Goal: Task Accomplishment & Management: Manage account settings

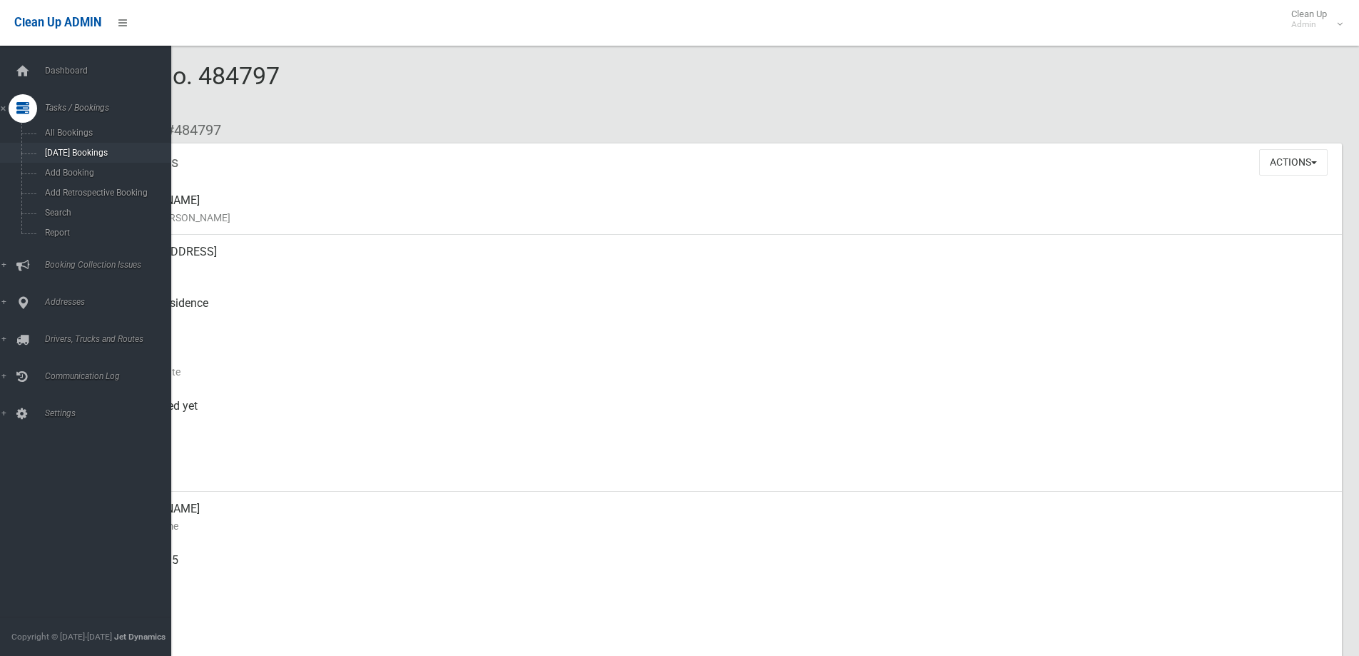
scroll to position [285, 0]
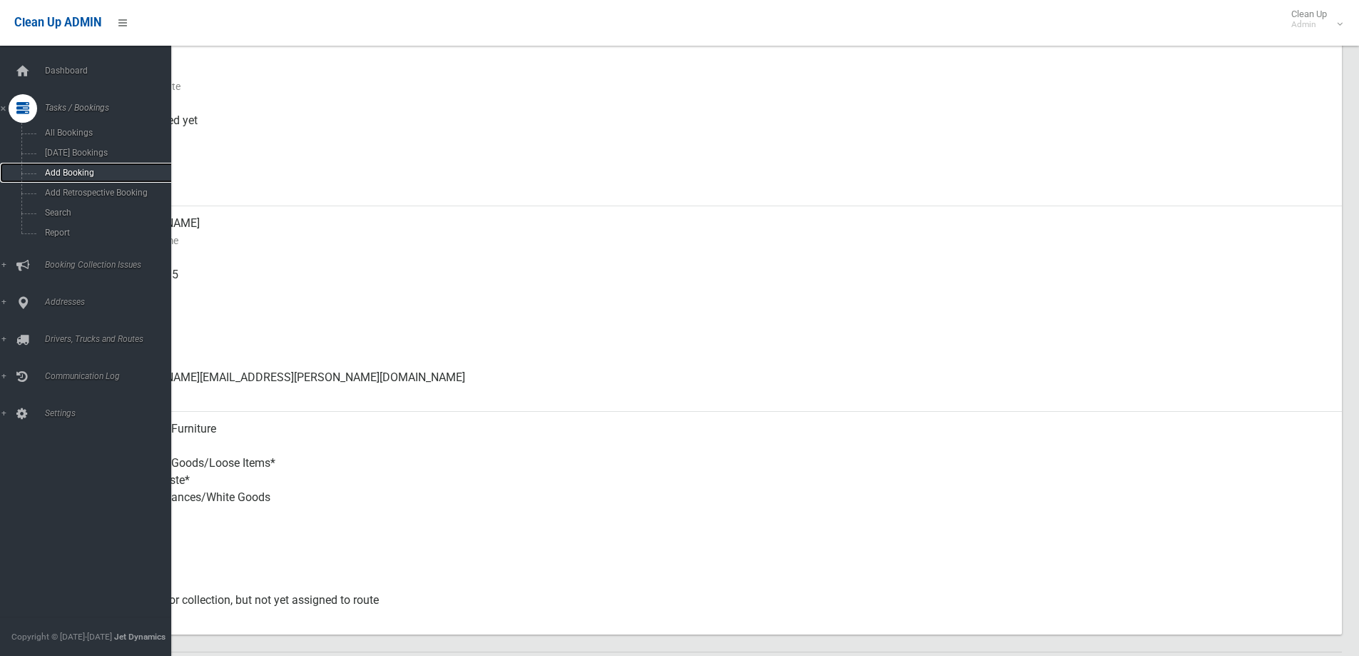
click at [64, 166] on link "Add Booking" at bounding box center [91, 173] width 182 height 20
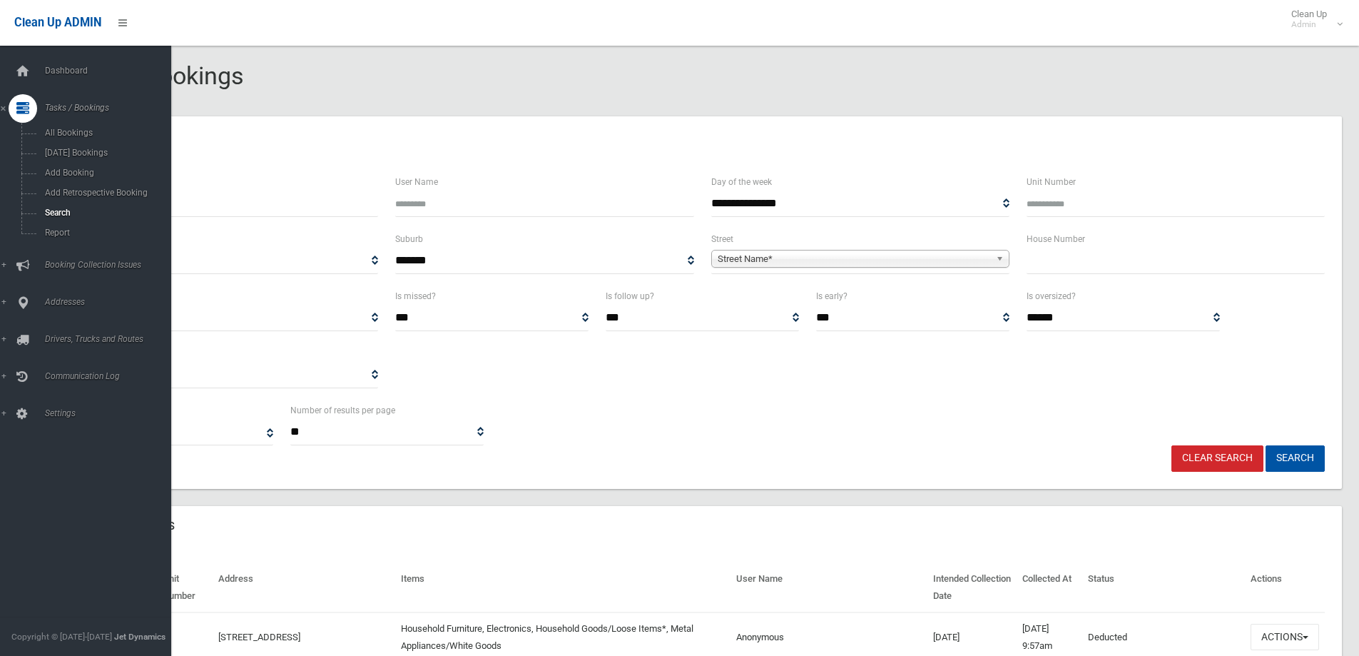
select select
click at [59, 203] on link "Search" at bounding box center [91, 213] width 182 height 20
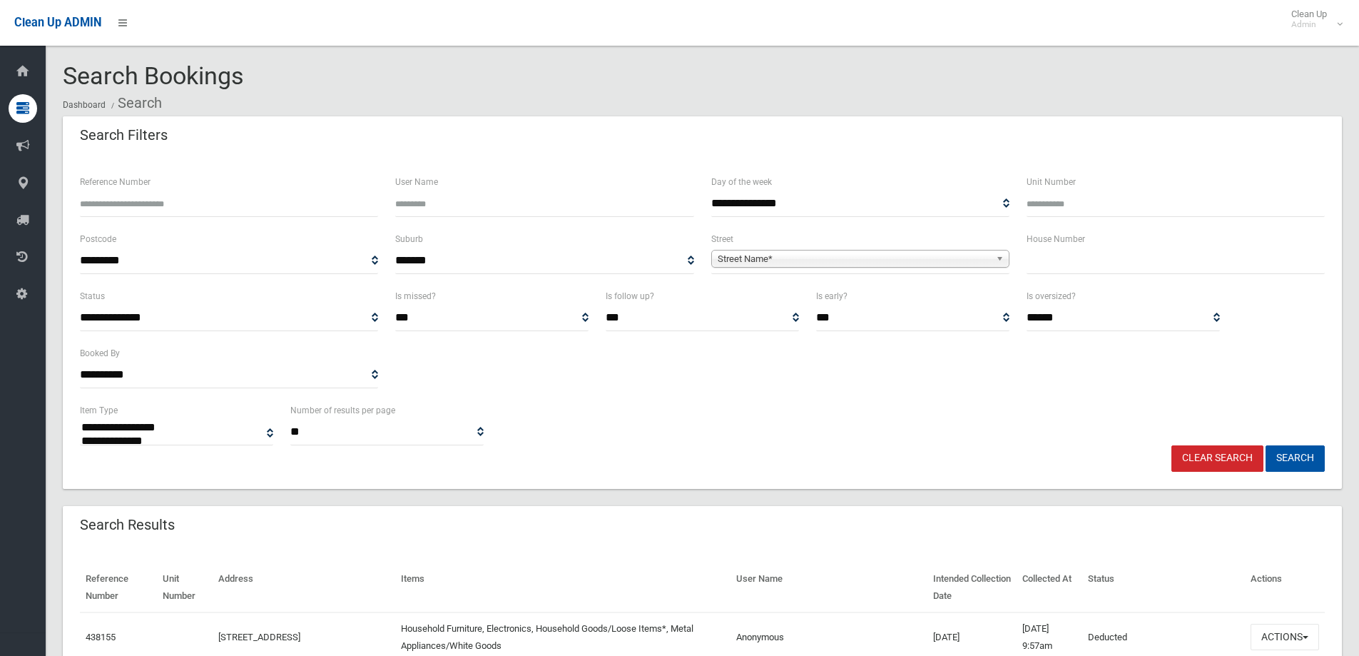
select select
click at [213, 191] on input "Reference Number" at bounding box center [229, 203] width 298 height 26
click at [1084, 271] on input "text" at bounding box center [1176, 261] width 298 height 26
type input "**"
click at [933, 254] on span "Street Name*" at bounding box center [854, 258] width 273 height 17
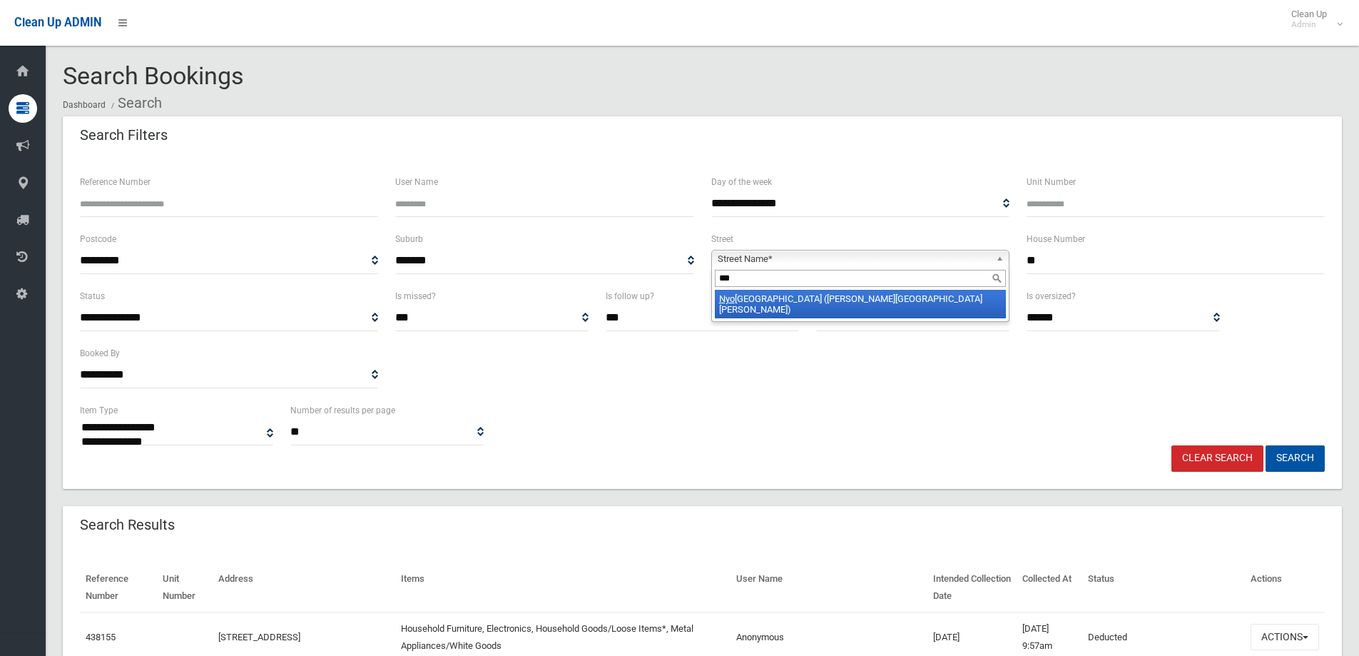
type input "***"
click at [900, 303] on li "Nyo ra Street (CHESTER HILL 2162)" at bounding box center [860, 304] width 291 height 29
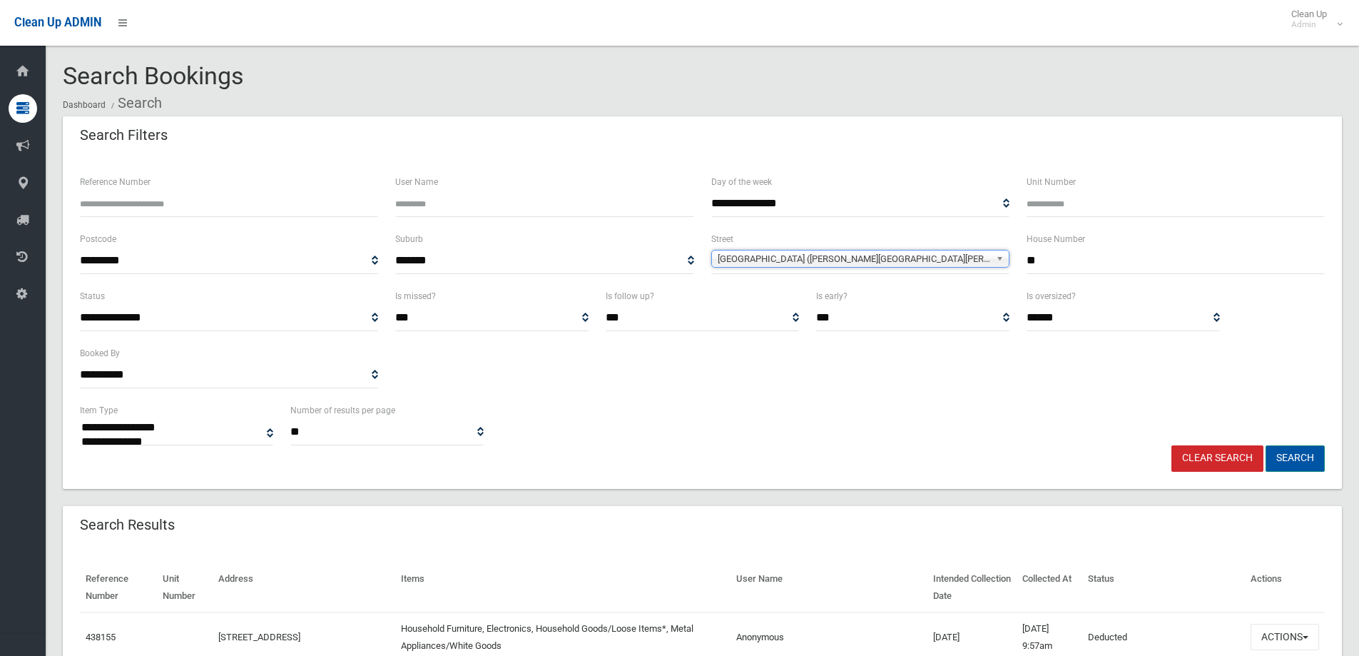
click at [1300, 451] on button "Search" at bounding box center [1295, 458] width 59 height 26
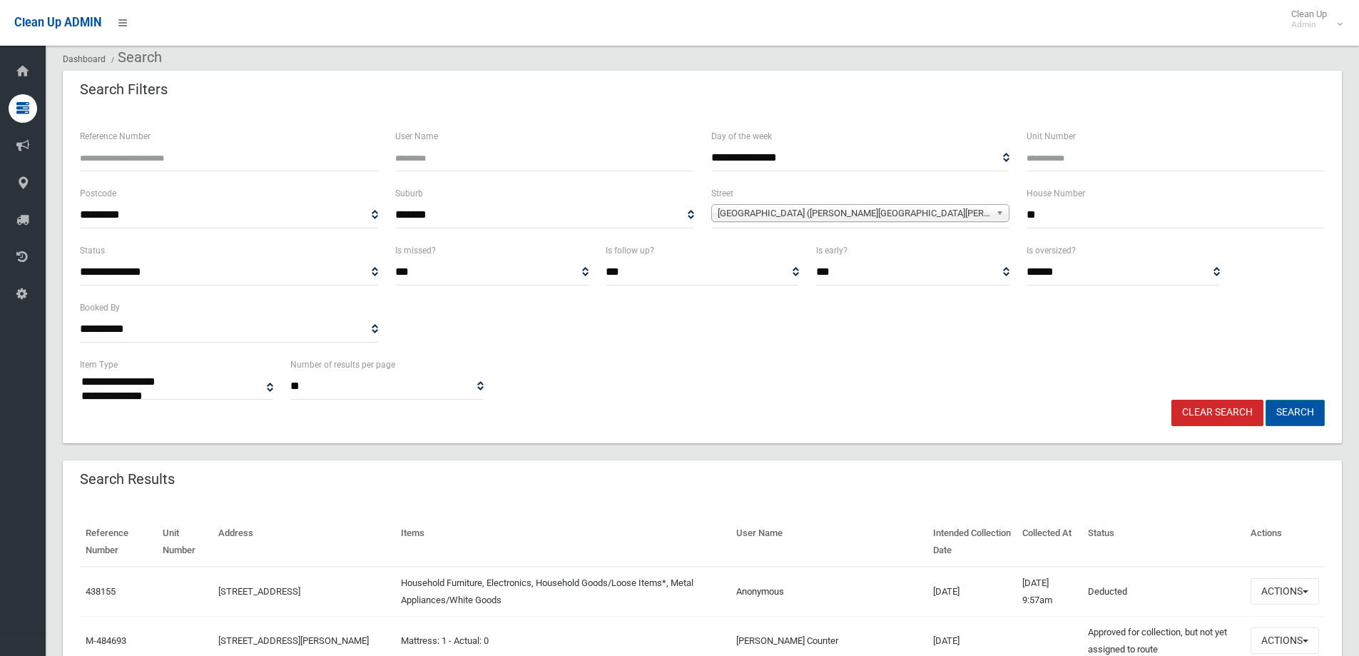
scroll to position [71, 0]
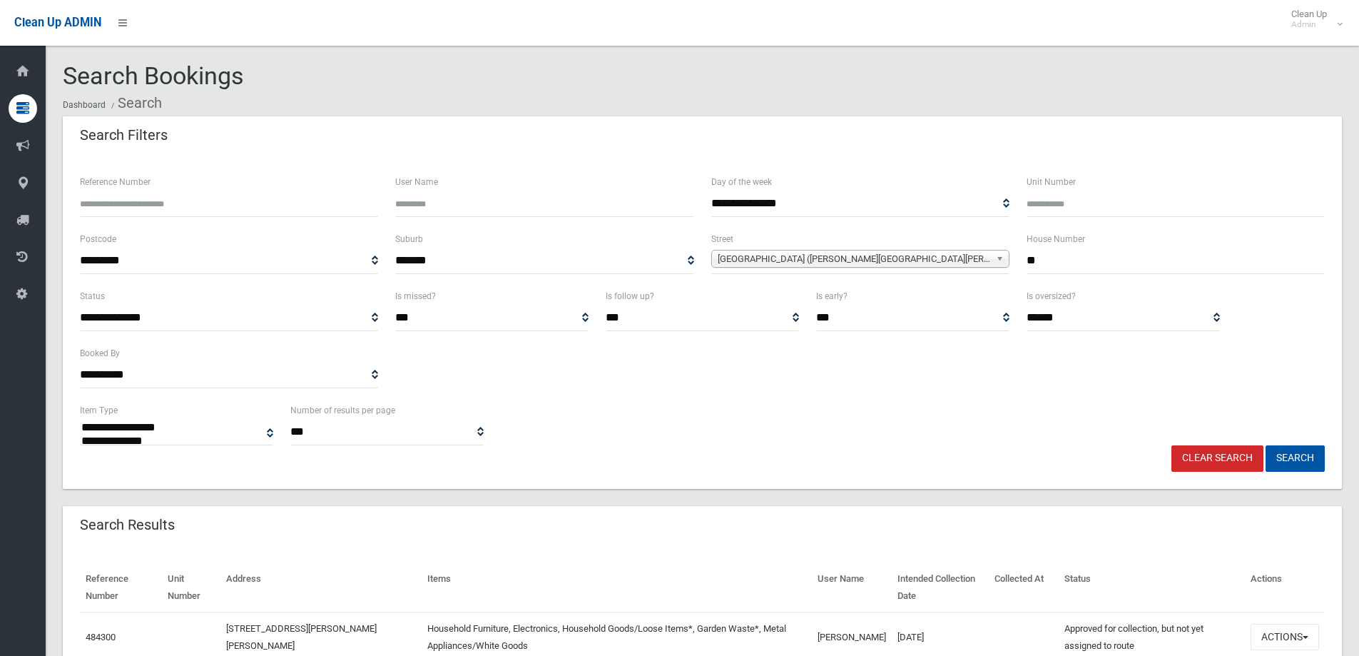
select select
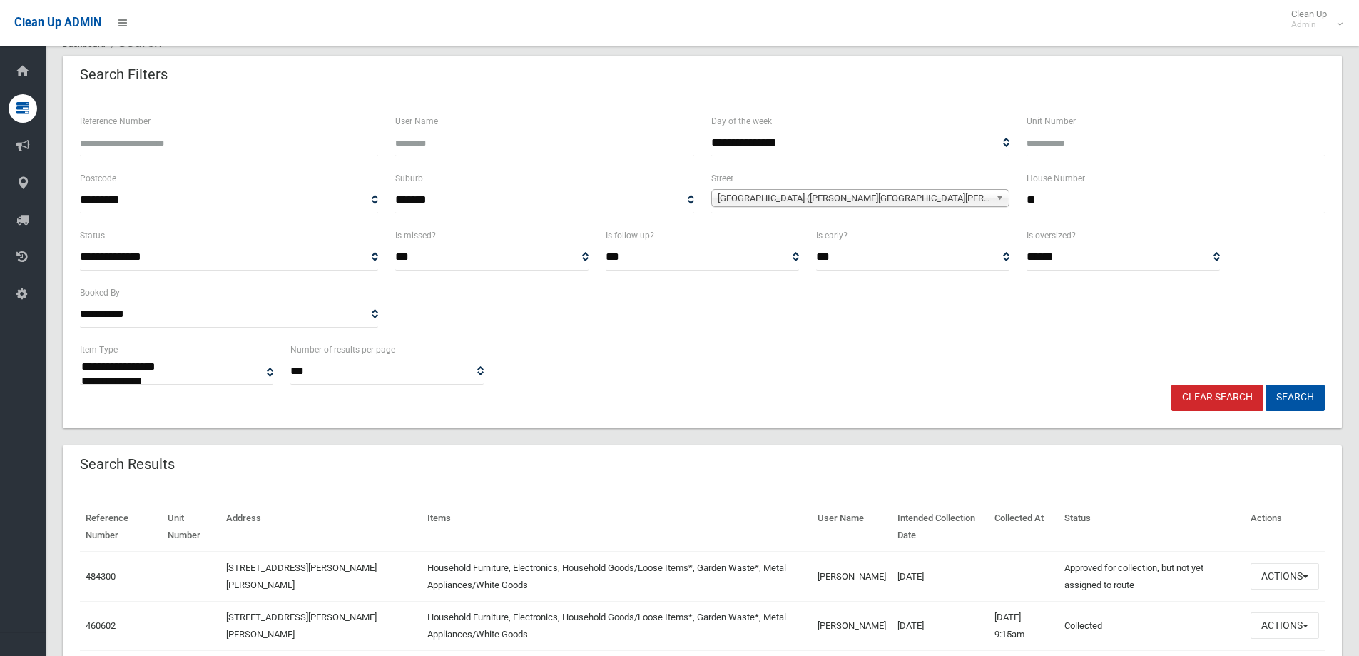
scroll to position [214, 0]
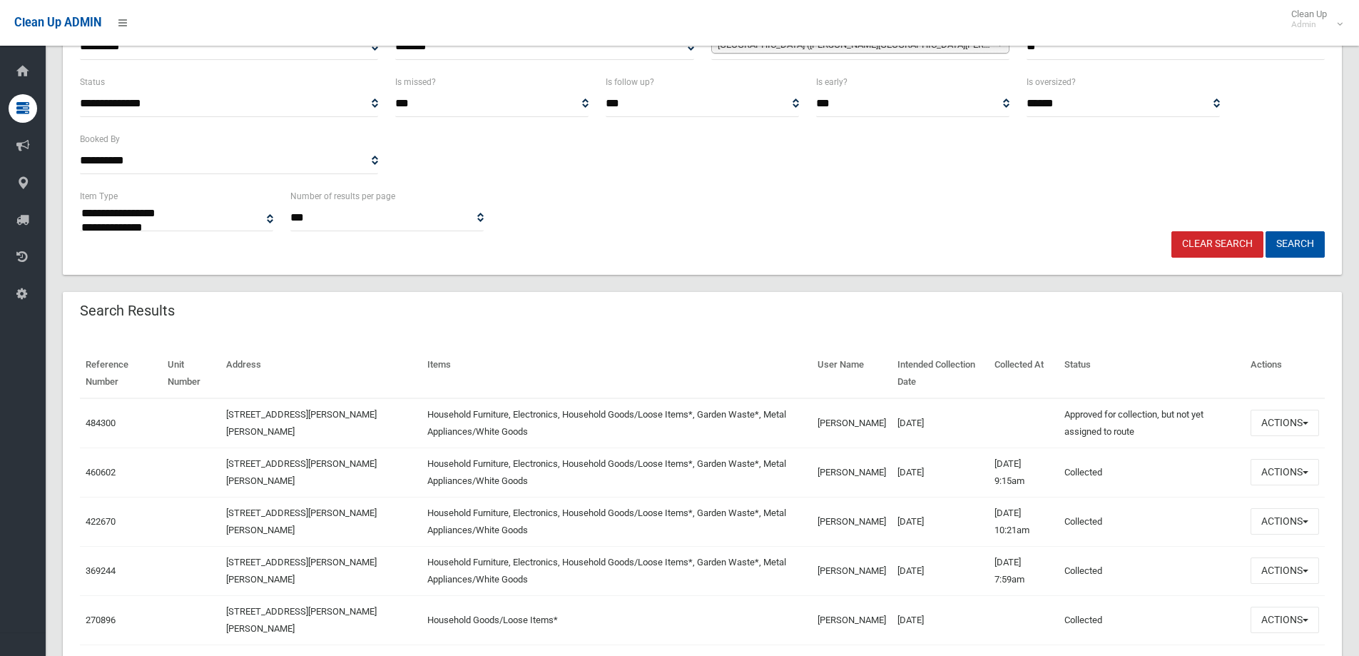
click at [906, 232] on div "Clear Search Search" at bounding box center [702, 244] width 1262 height 26
click at [1284, 423] on button "Actions" at bounding box center [1285, 423] width 68 height 26
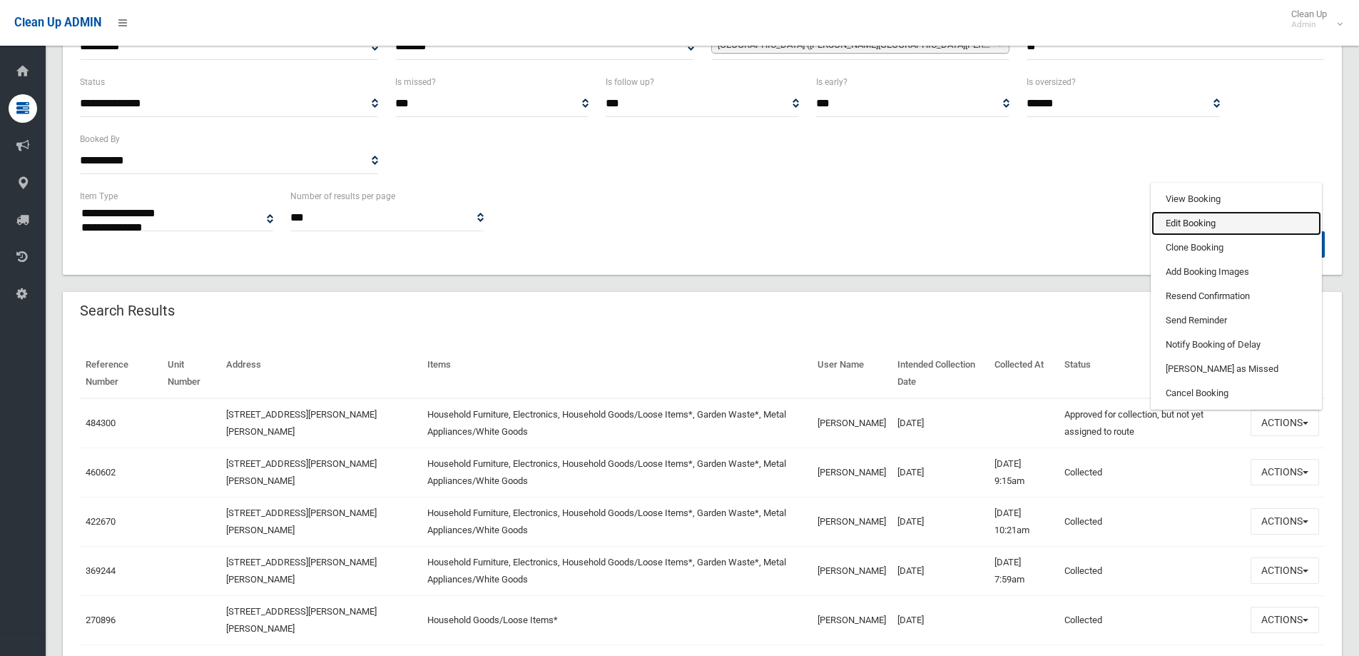
click at [1204, 220] on link "Edit Booking" at bounding box center [1237, 223] width 170 height 24
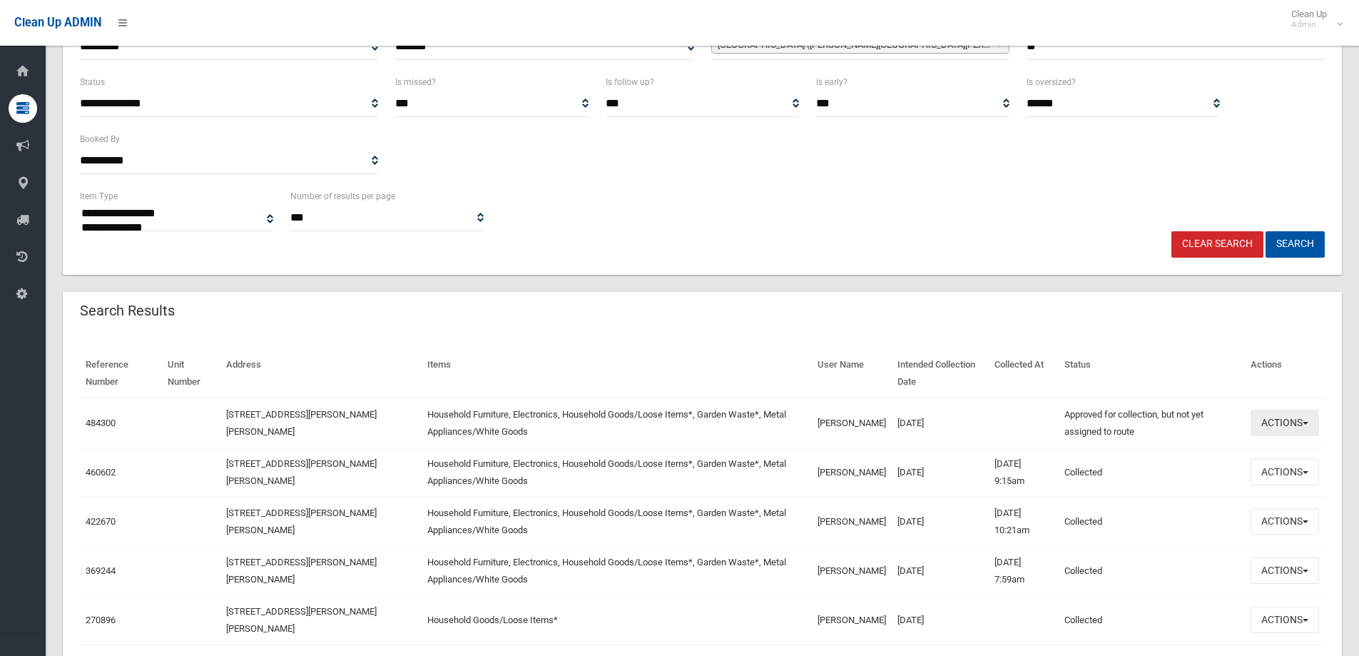
click at [1262, 416] on button "Actions" at bounding box center [1285, 423] width 68 height 26
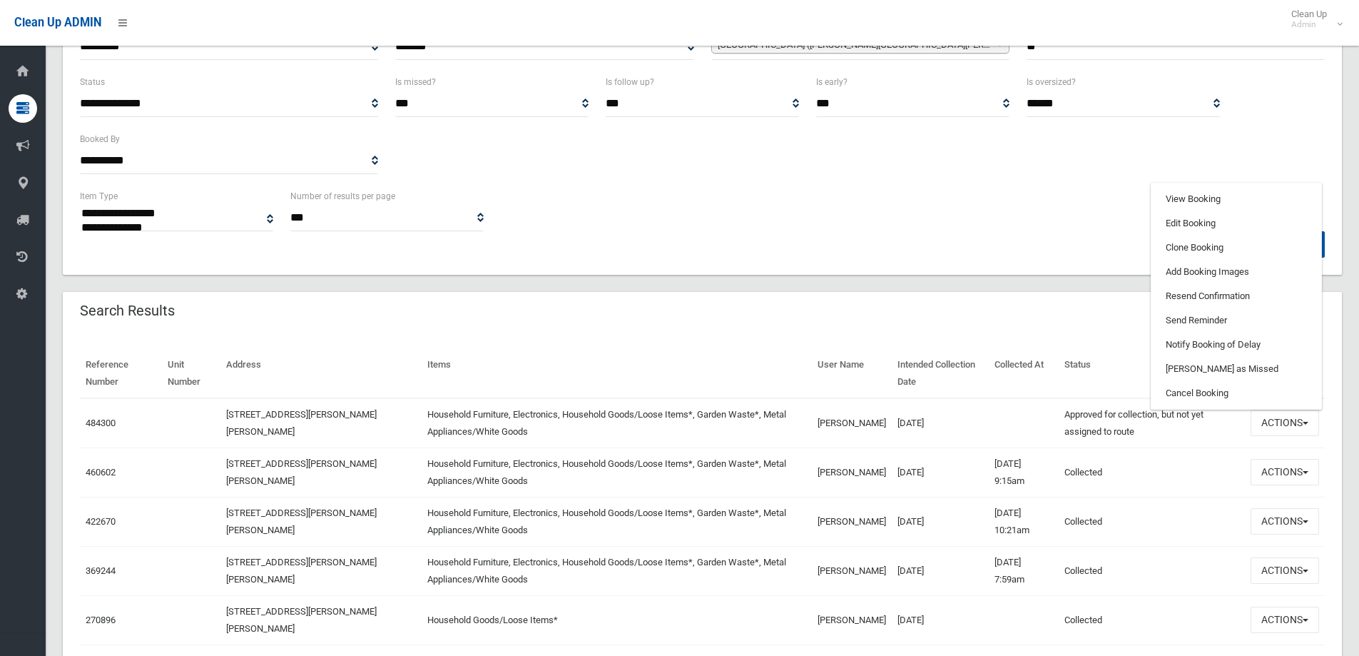
click at [990, 432] on td at bounding box center [1023, 423] width 69 height 50
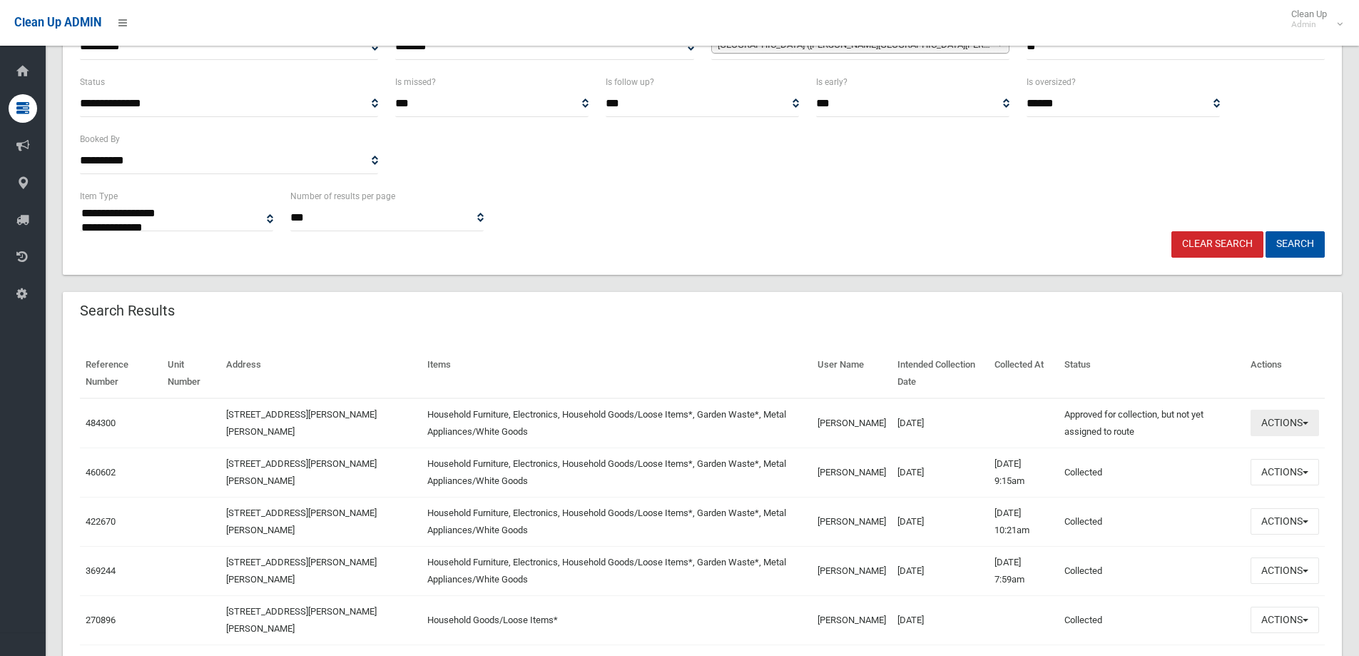
click at [1303, 425] on span "button" at bounding box center [1306, 423] width 6 height 3
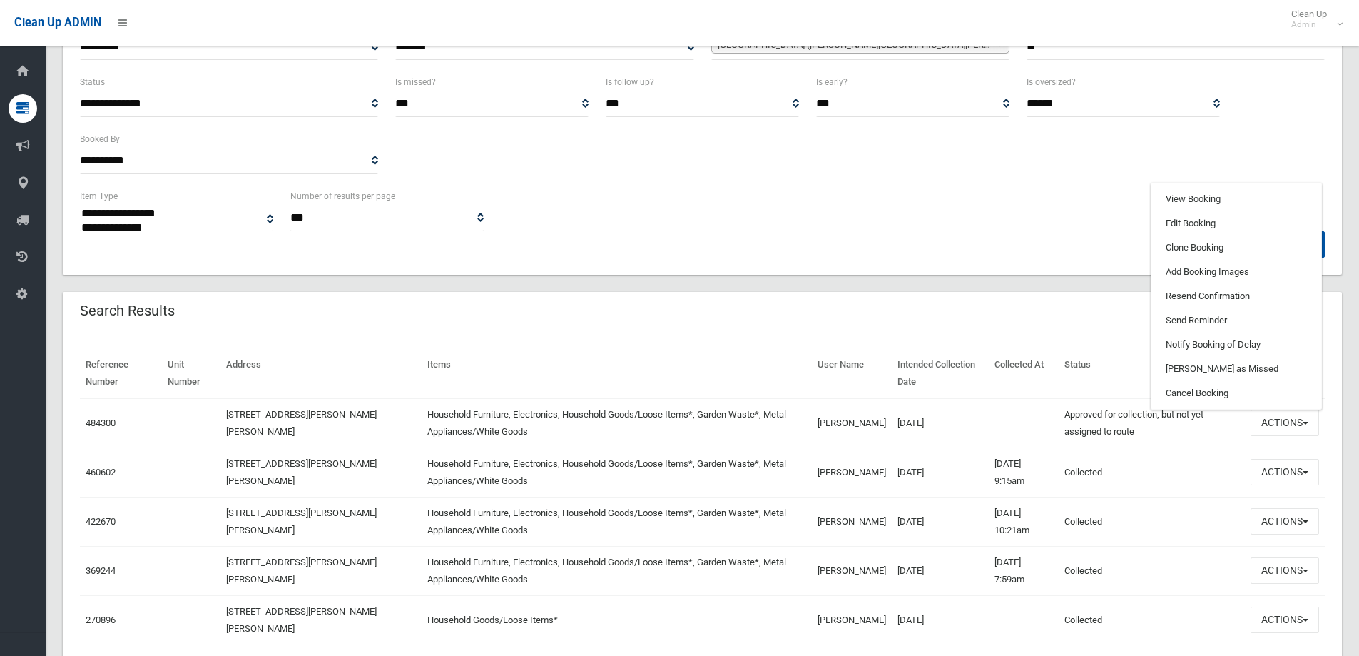
click at [1017, 427] on td at bounding box center [1023, 423] width 69 height 50
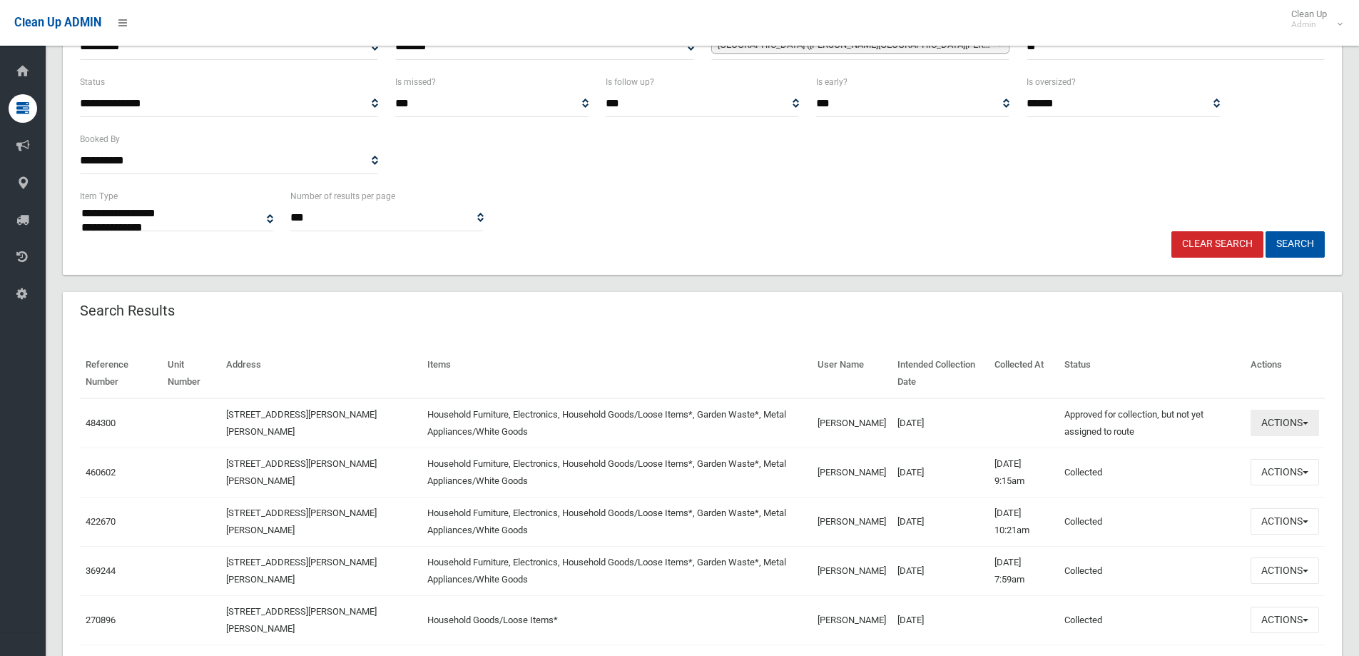
click at [1273, 432] on button "Actions" at bounding box center [1285, 423] width 68 height 26
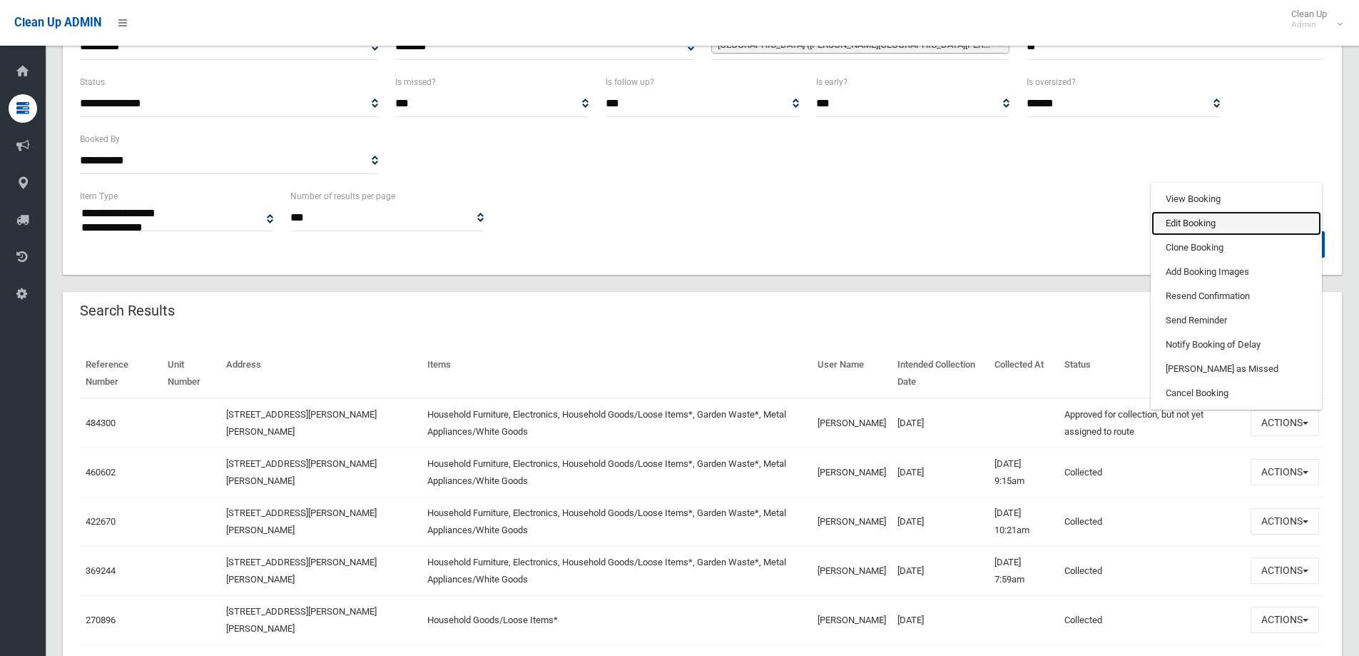
click at [1208, 228] on link "Edit Booking" at bounding box center [1237, 223] width 170 height 24
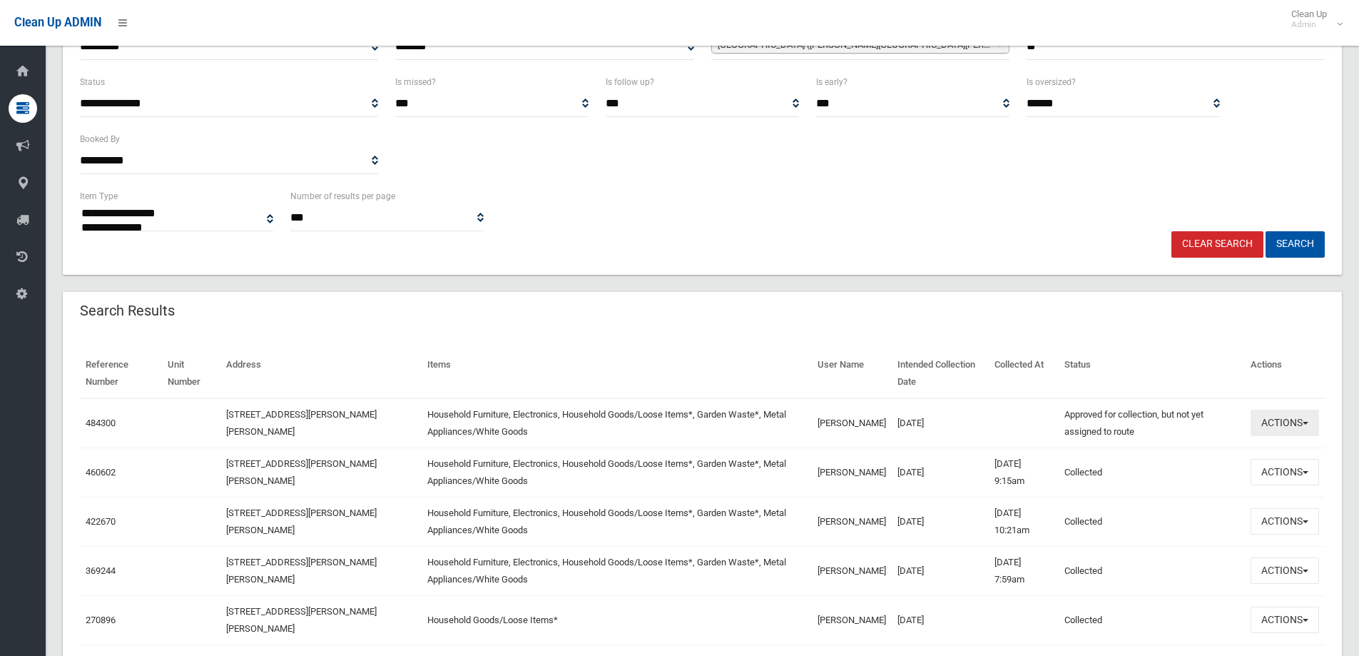
click at [1261, 422] on button "Actions" at bounding box center [1285, 423] width 68 height 26
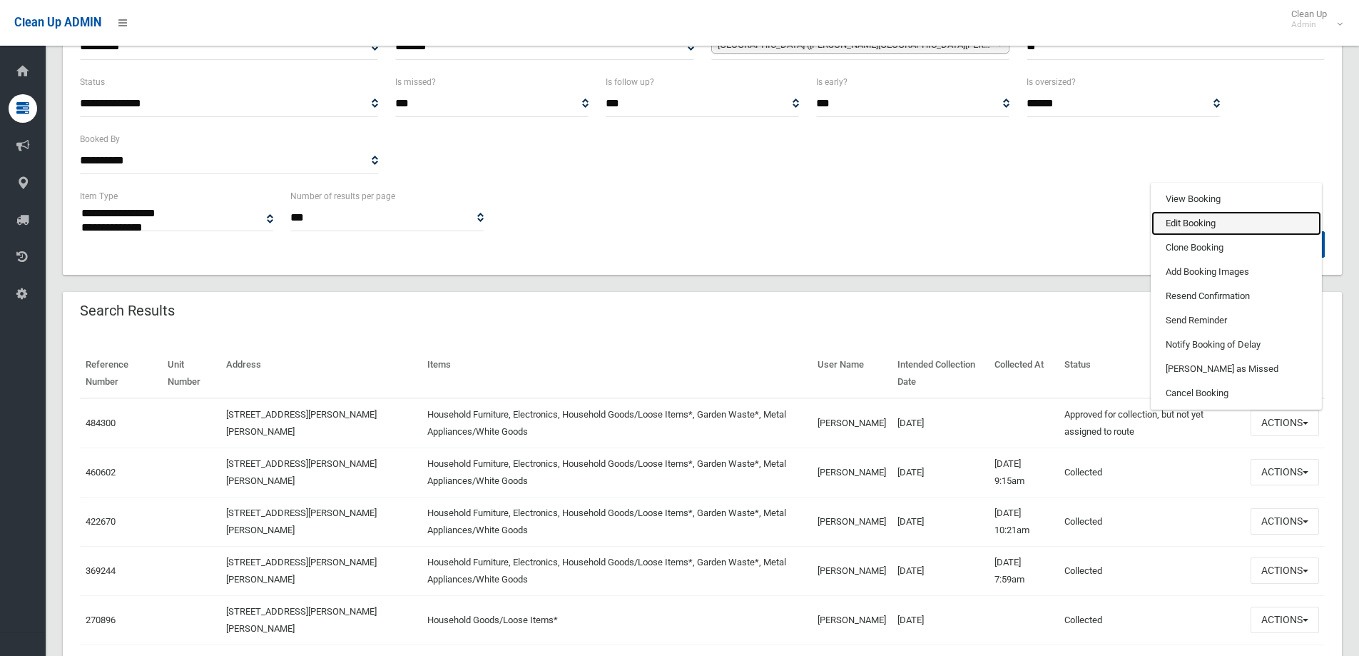
click at [1219, 223] on link "Edit Booking" at bounding box center [1237, 223] width 170 height 24
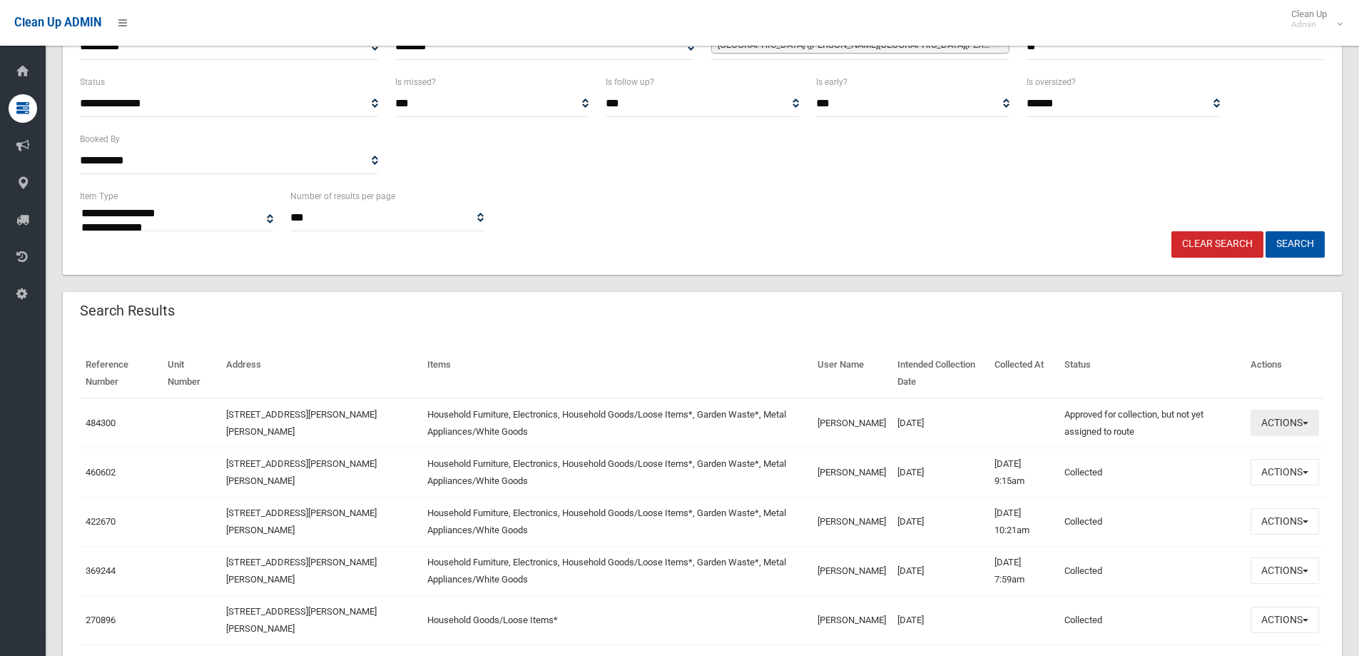
click at [1299, 413] on button "Actions" at bounding box center [1285, 423] width 68 height 26
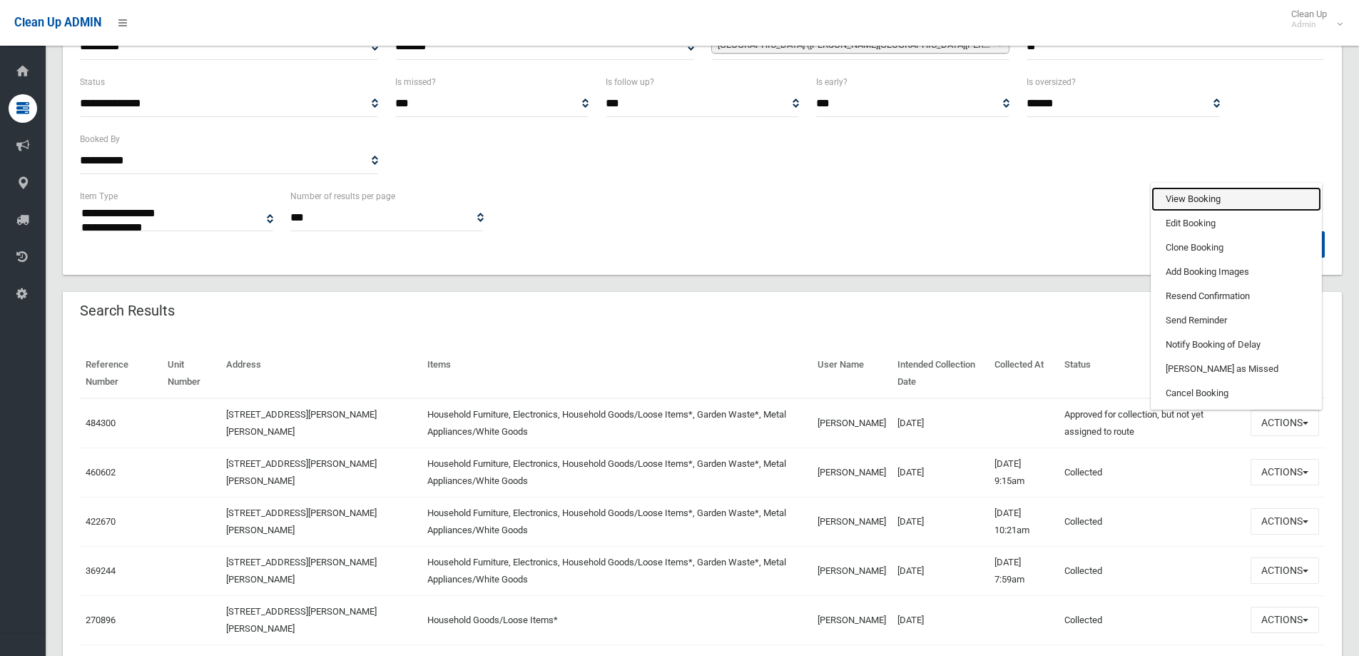
click at [1231, 202] on link "View Booking" at bounding box center [1237, 199] width 170 height 24
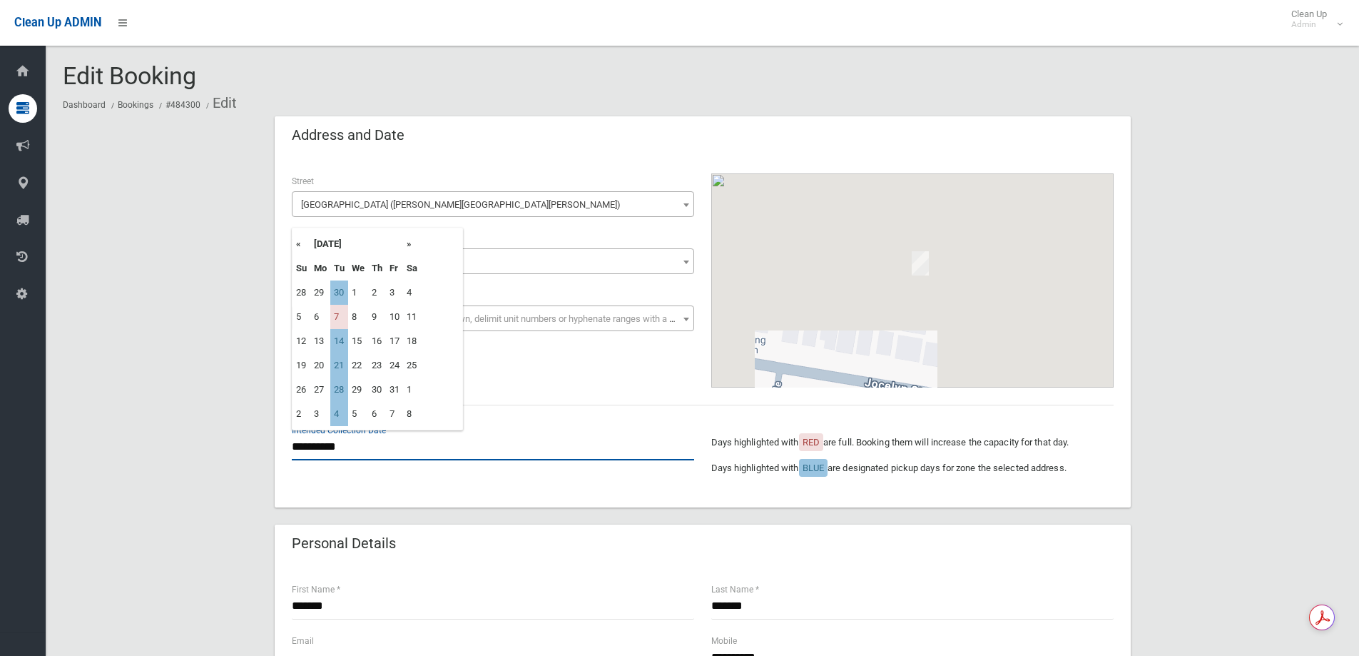
click at [384, 454] on input "**********" at bounding box center [493, 447] width 402 height 26
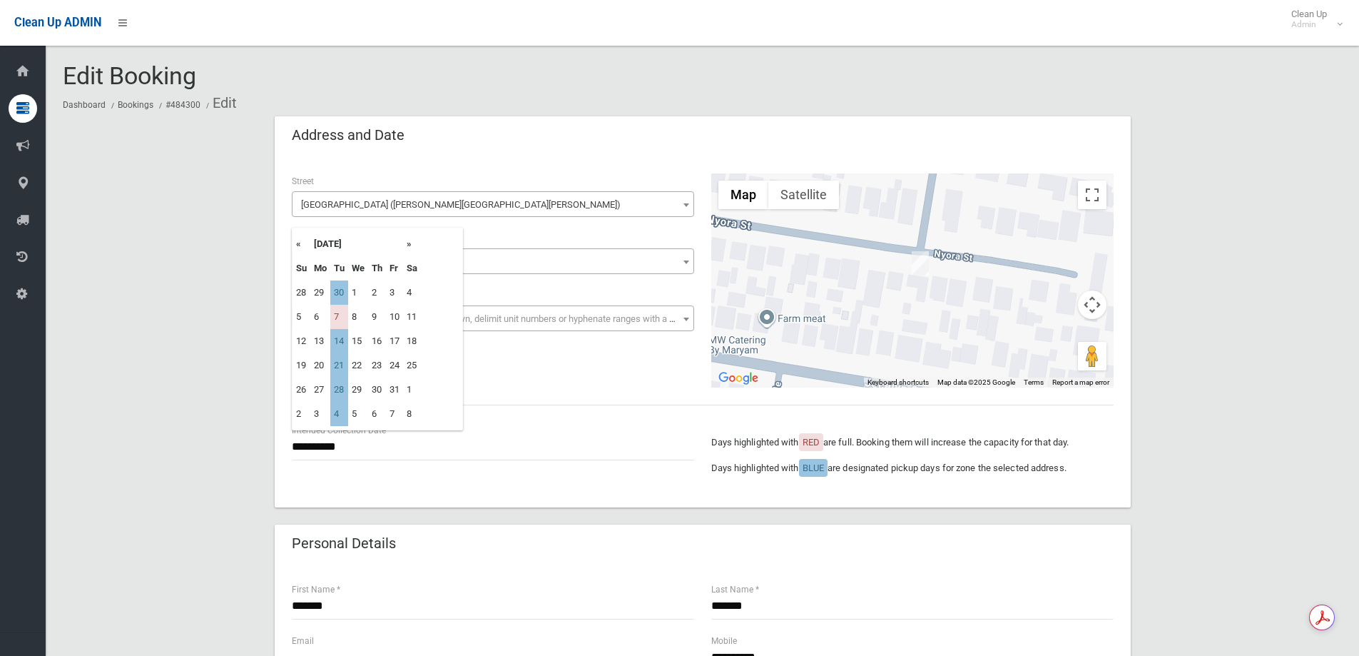
click at [304, 245] on th "«" at bounding box center [302, 244] width 18 height 24
click at [340, 413] on td "7" at bounding box center [339, 414] width 18 height 24
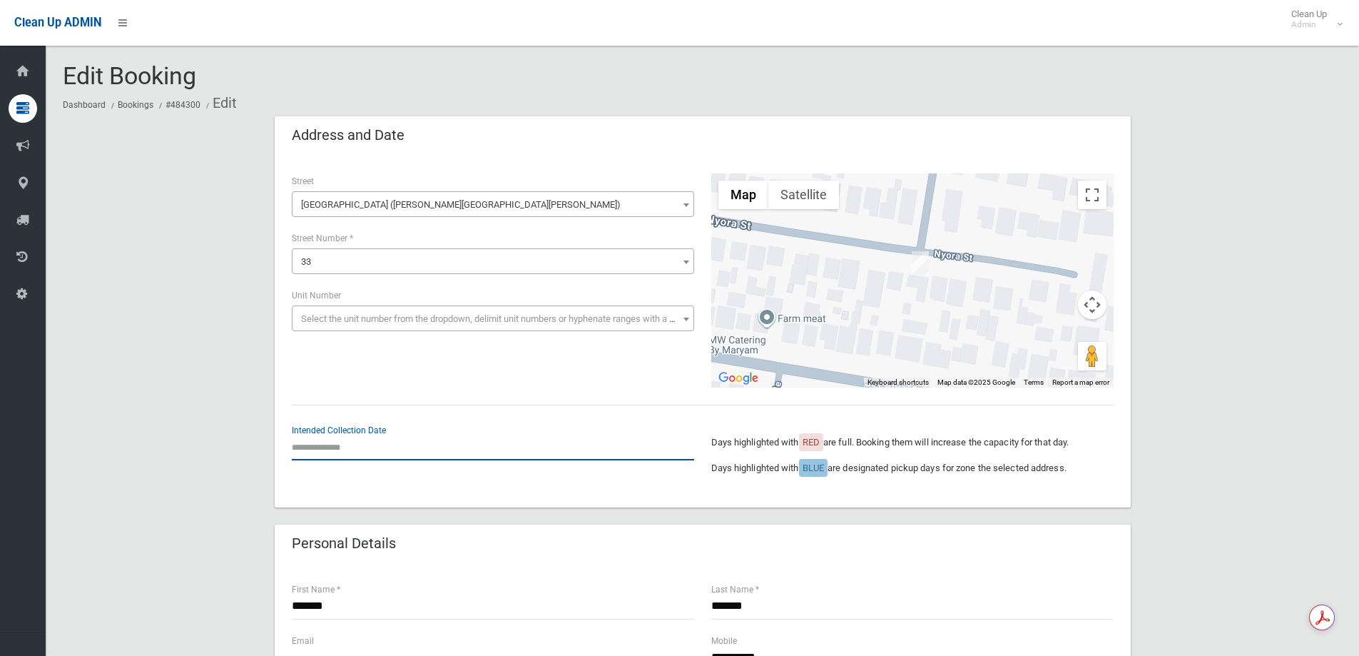
click at [355, 437] on input "text" at bounding box center [493, 447] width 402 height 26
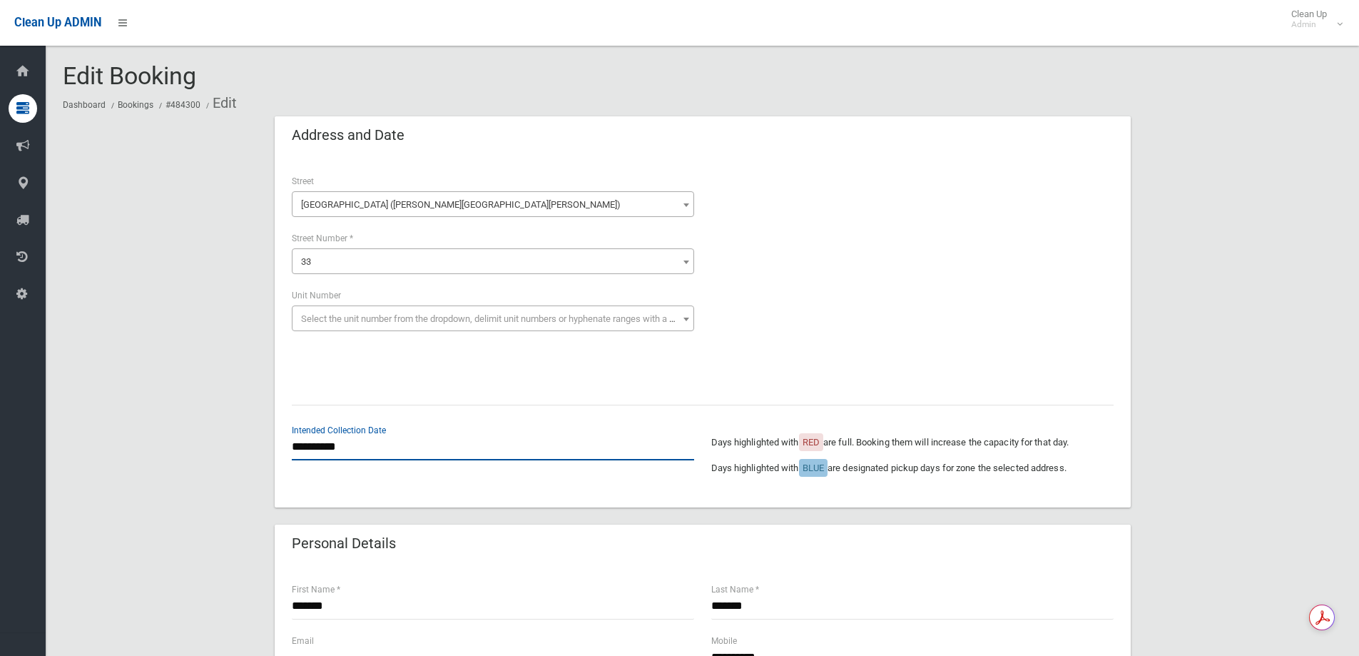
click at [421, 453] on input "**********" at bounding box center [493, 447] width 402 height 26
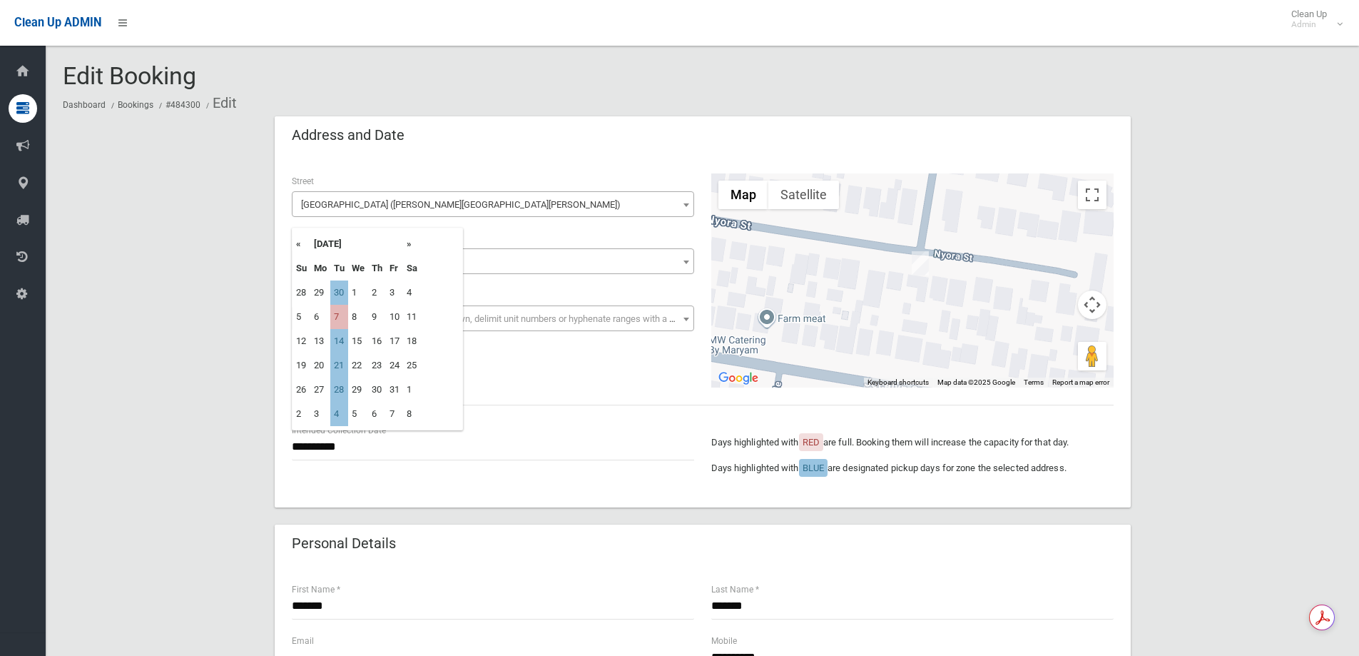
click at [340, 316] on td "7" at bounding box center [339, 317] width 18 height 24
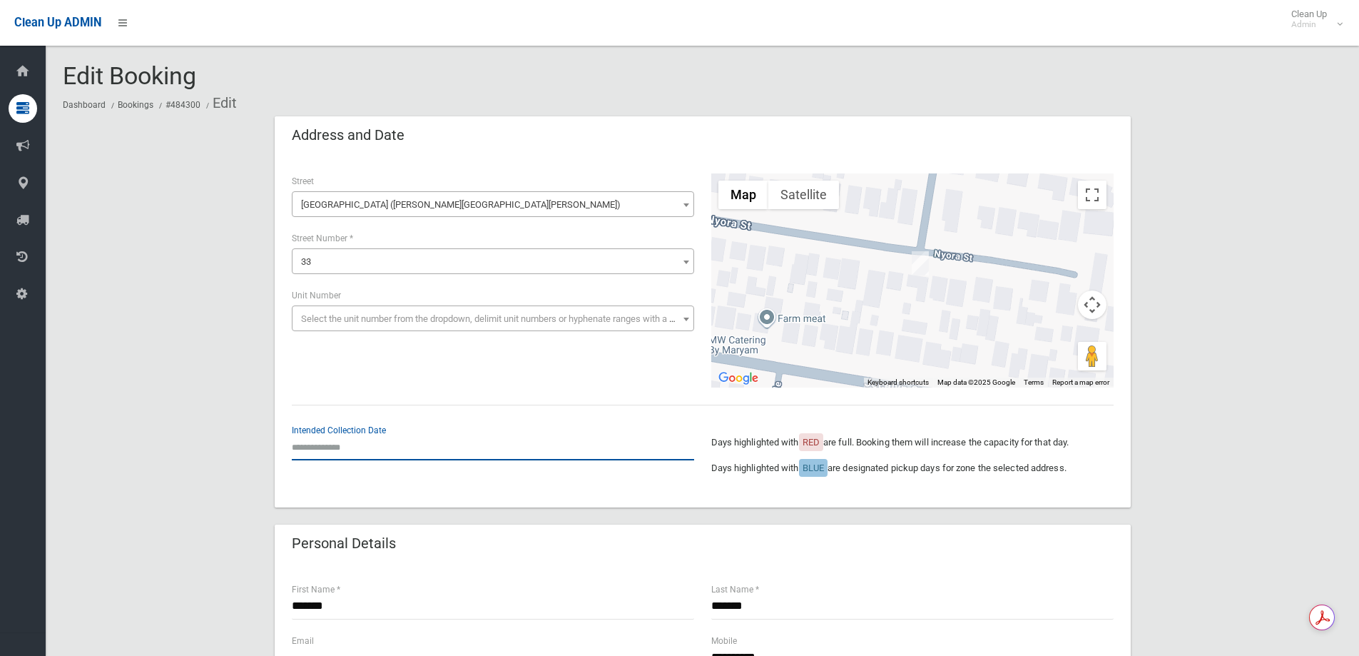
click at [351, 441] on input "text" at bounding box center [493, 447] width 402 height 26
click at [438, 89] on div "Edit Booking Dashboard Bookings #484300 Edit" at bounding box center [702, 90] width 1279 height 54
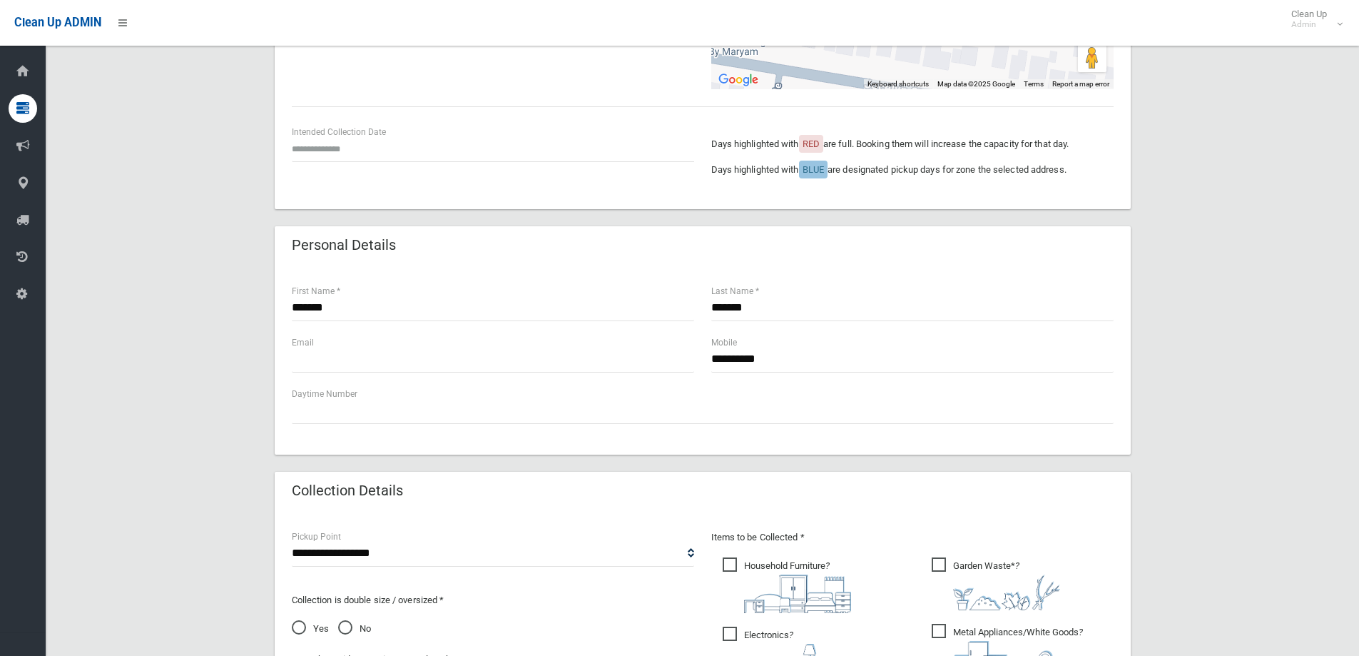
scroll to position [499, 0]
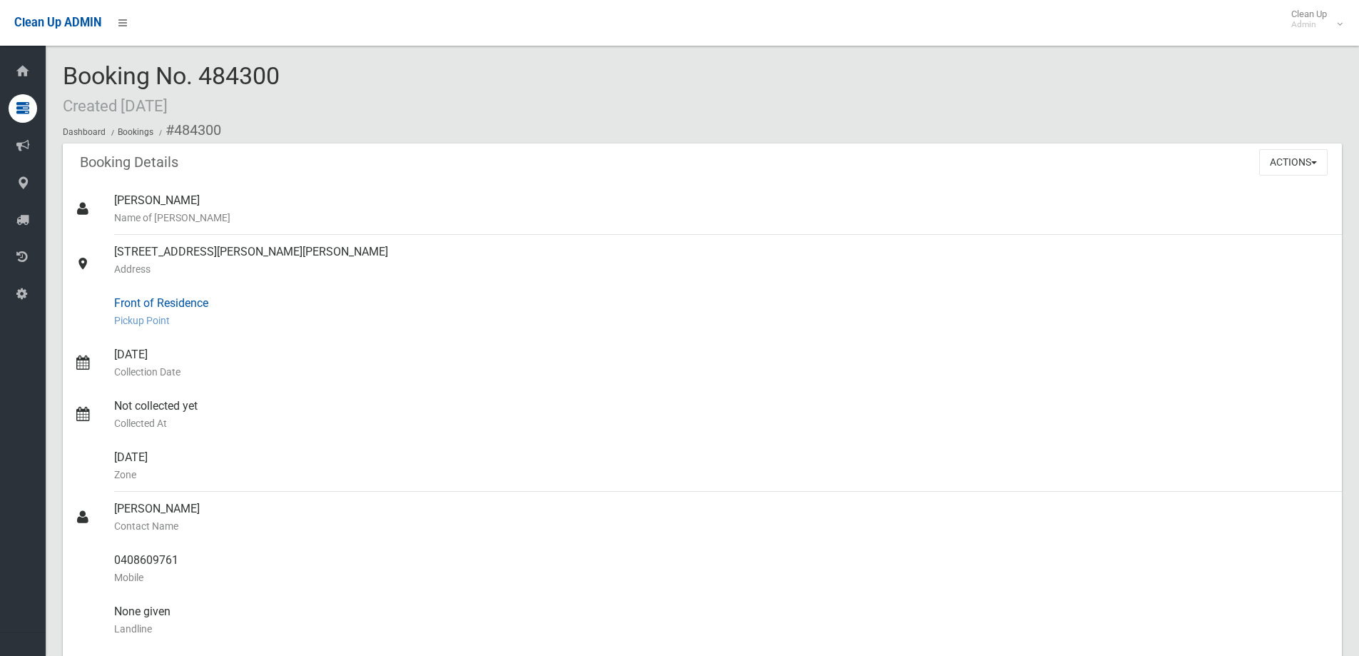
drag, startPoint x: 142, startPoint y: 354, endPoint x: 362, endPoint y: 312, distance: 224.3
click at [310, 362] on link "[DATE] Collection Date" at bounding box center [702, 362] width 1279 height 51
click at [566, 81] on div "Booking No. 484300 Created [DATE] Dashboard Bookings #484300" at bounding box center [702, 103] width 1279 height 81
drag, startPoint x: 1024, startPoint y: 133, endPoint x: 962, endPoint y: 151, distance: 64.1
click at [1024, 133] on ol "Dashboard Bookings #484300" at bounding box center [702, 130] width 1279 height 26
